Goal: Find specific page/section: Find specific page/section

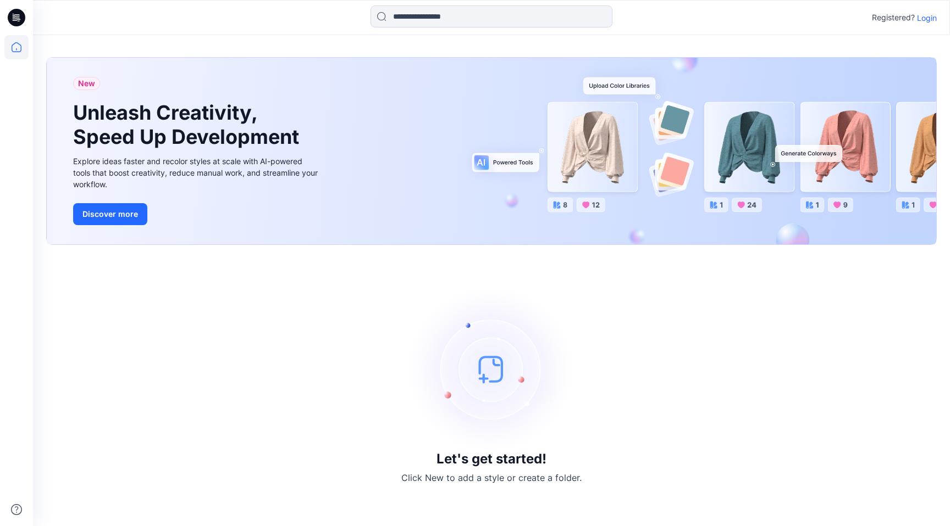
click at [921, 17] on p "Login" at bounding box center [927, 18] width 20 height 12
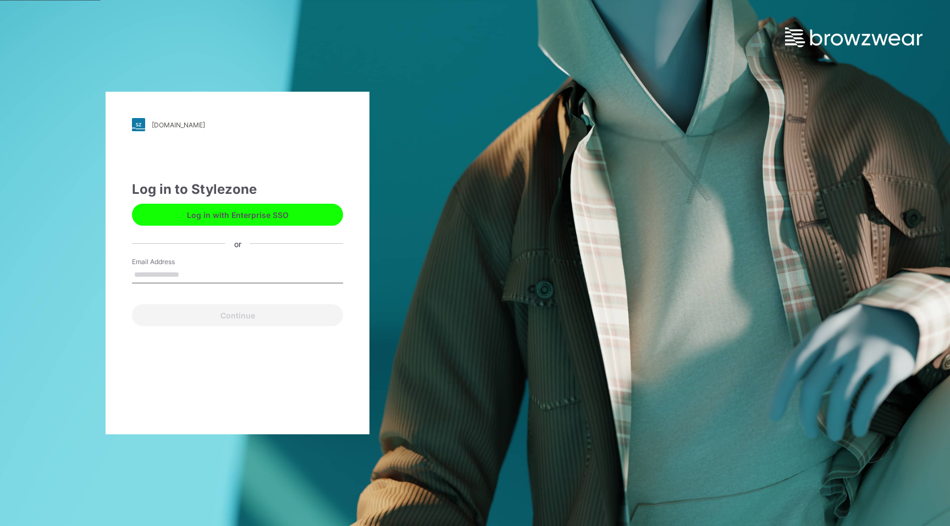
click at [286, 271] on input "Email Address" at bounding box center [237, 275] width 211 height 16
click at [286, 213] on button "Log in with Enterprise SSO" at bounding box center [237, 215] width 211 height 22
click at [196, 276] on input "Email Address" at bounding box center [237, 275] width 211 height 16
click at [231, 208] on button "Log in with Enterprise SSO" at bounding box center [237, 215] width 211 height 22
click at [167, 278] on input "Email Address" at bounding box center [237, 275] width 211 height 16
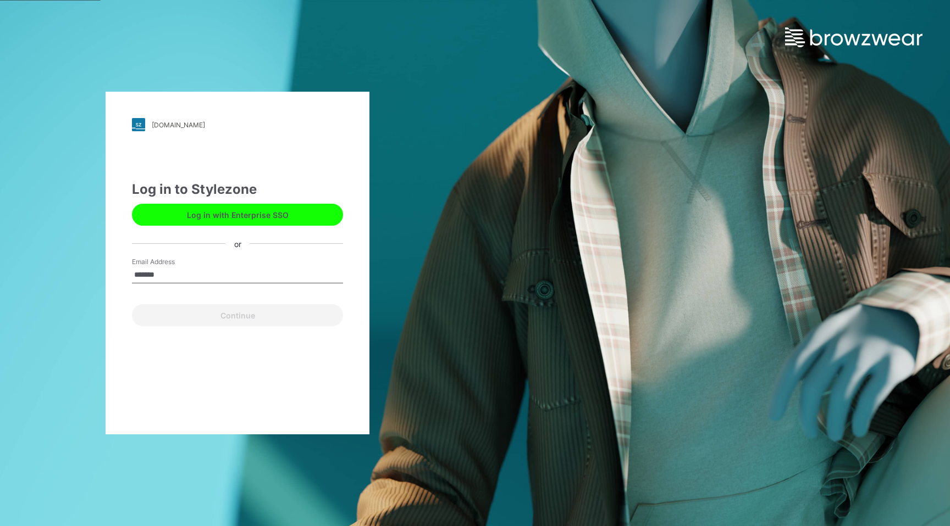
type input "**********"
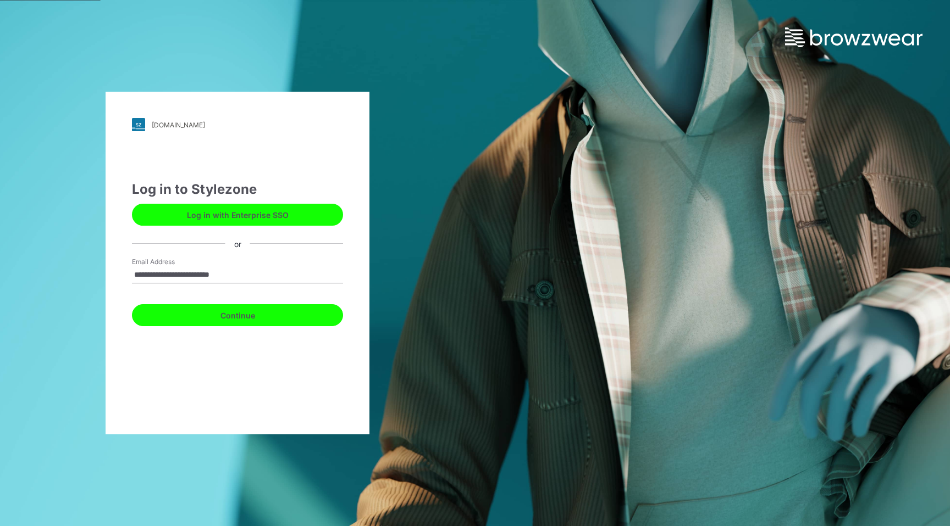
click at [265, 320] on button "Continue" at bounding box center [237, 315] width 211 height 22
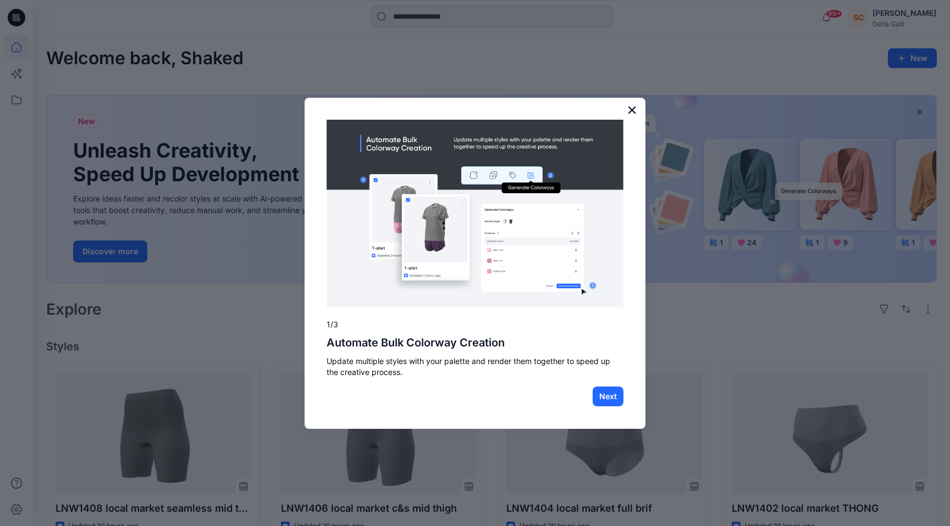
click at [626, 109] on button "×" at bounding box center [631, 110] width 10 height 18
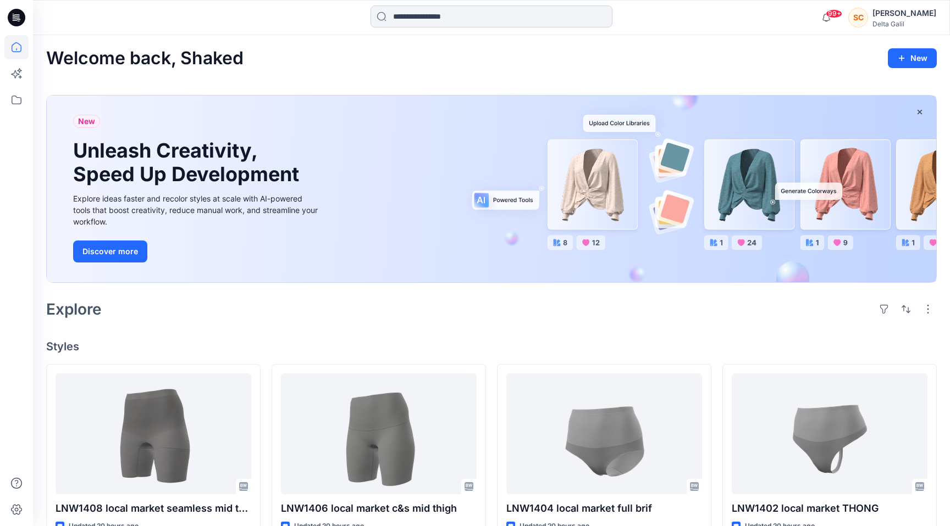
click at [454, 11] on input at bounding box center [491, 16] width 242 height 22
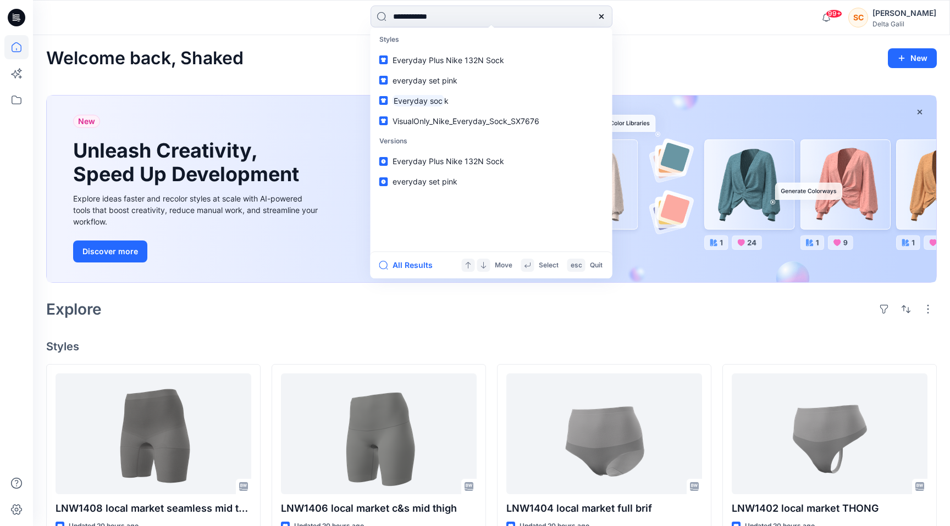
type input "**********"
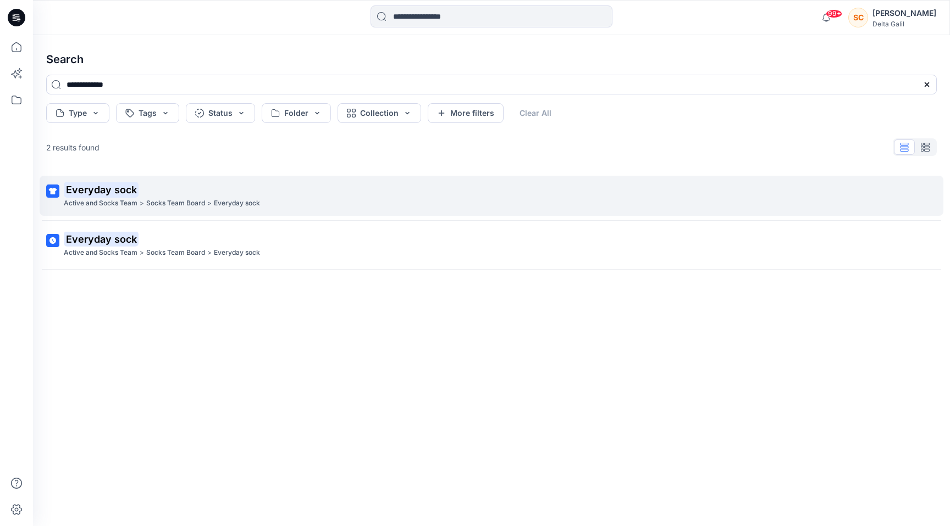
click at [246, 185] on p "Everyday sock" at bounding box center [490, 189] width 853 height 15
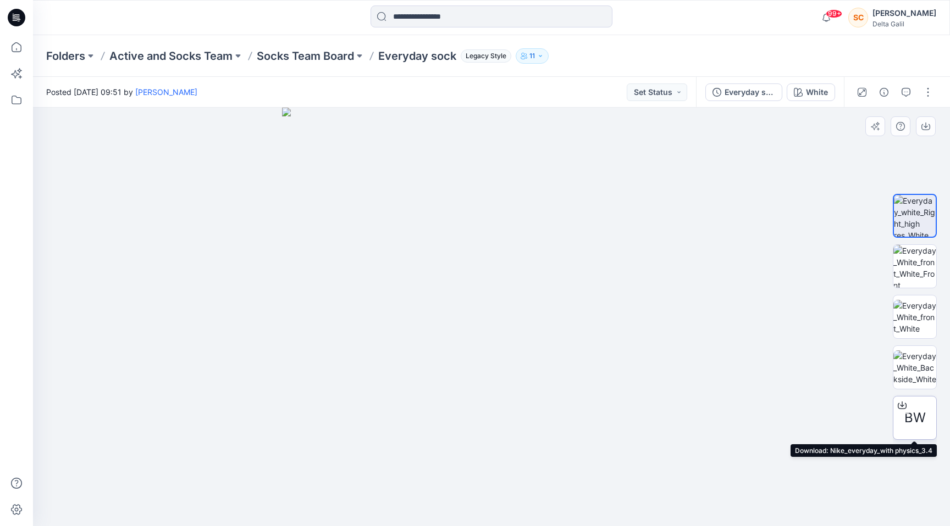
click at [899, 404] on icon at bounding box center [901, 405] width 9 height 9
click at [317, 55] on p "Socks Team Board" at bounding box center [305, 55] width 97 height 15
